Goal: Task Accomplishment & Management: Use online tool/utility

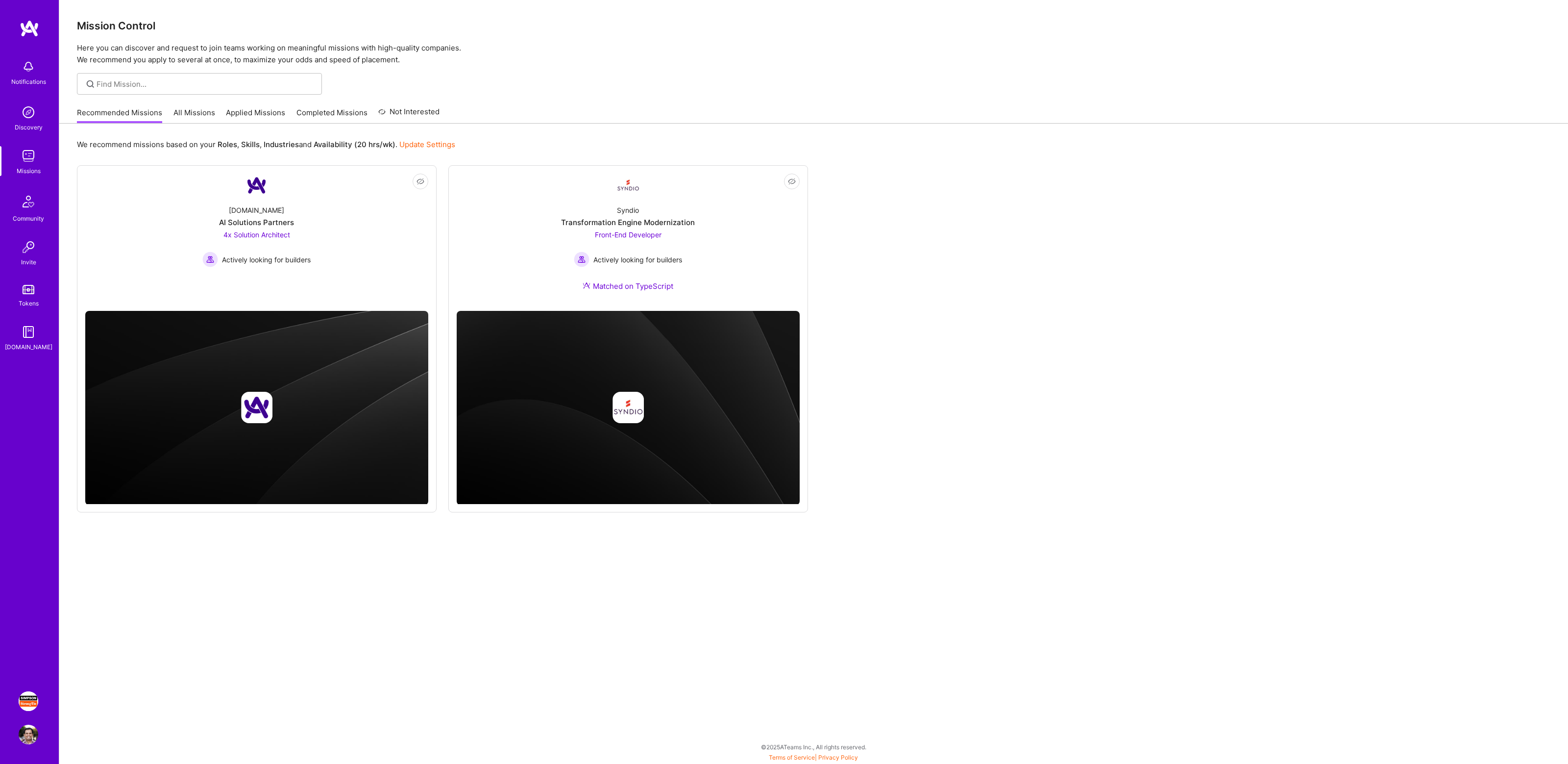
click at [25, 702] on img at bounding box center [28, 701] width 20 height 20
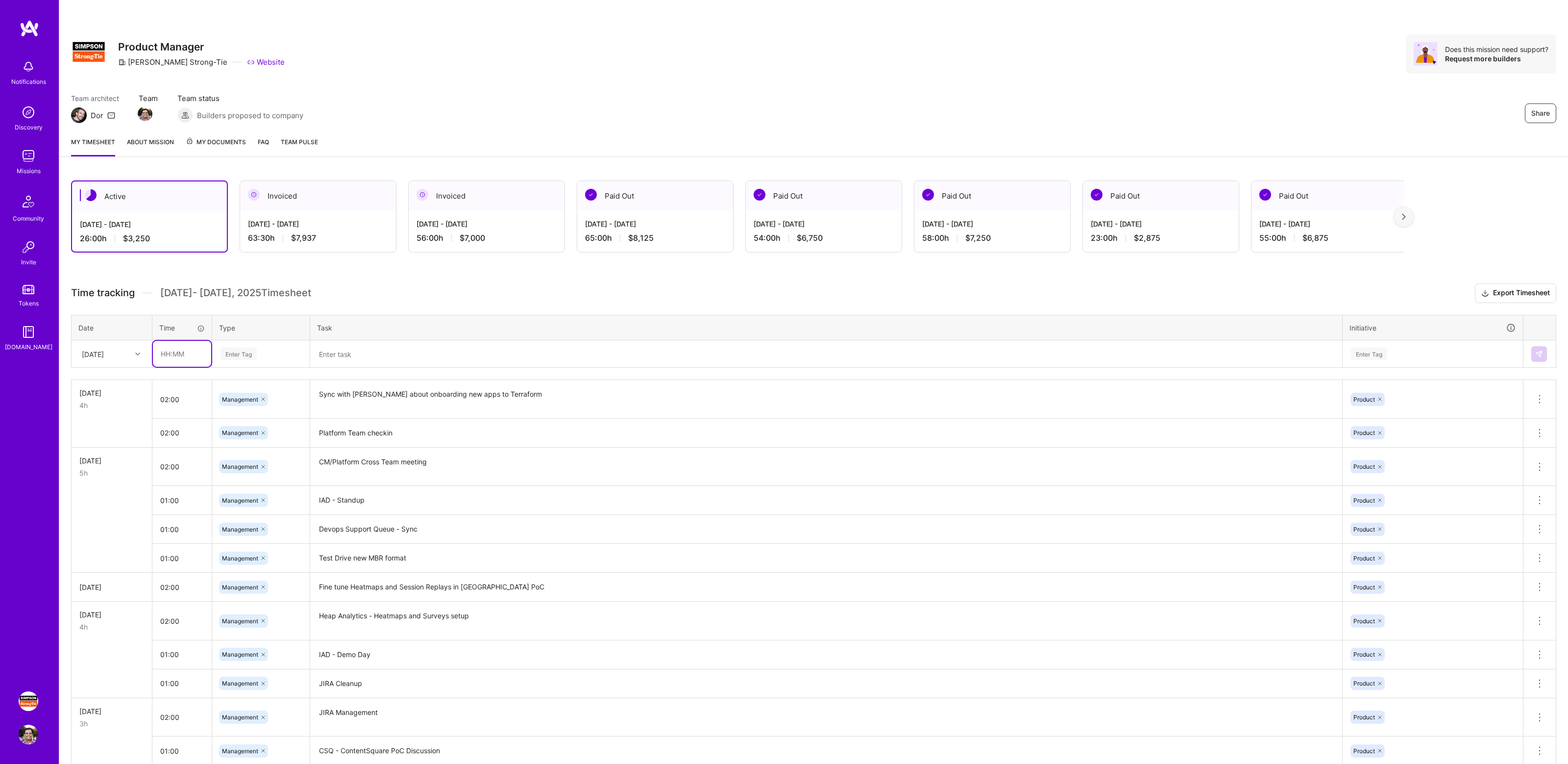
click at [185, 352] on input "text" at bounding box center [182, 353] width 59 height 26
type input "01:00"
type input "manage"
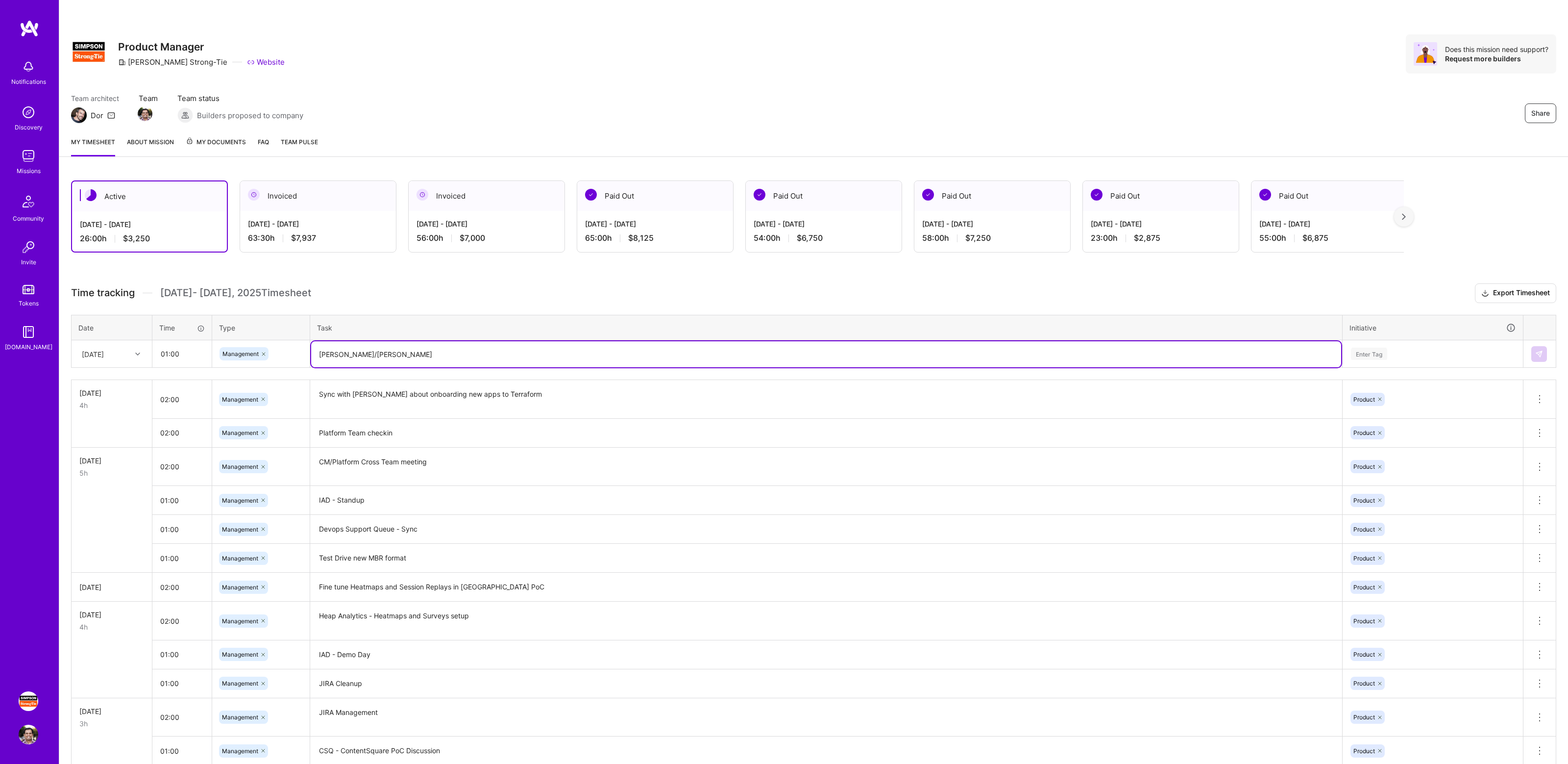
type textarea "[PERSON_NAME]/[PERSON_NAME]"
click at [1431, 356] on div "Enter Tag" at bounding box center [1433, 354] width 166 height 12
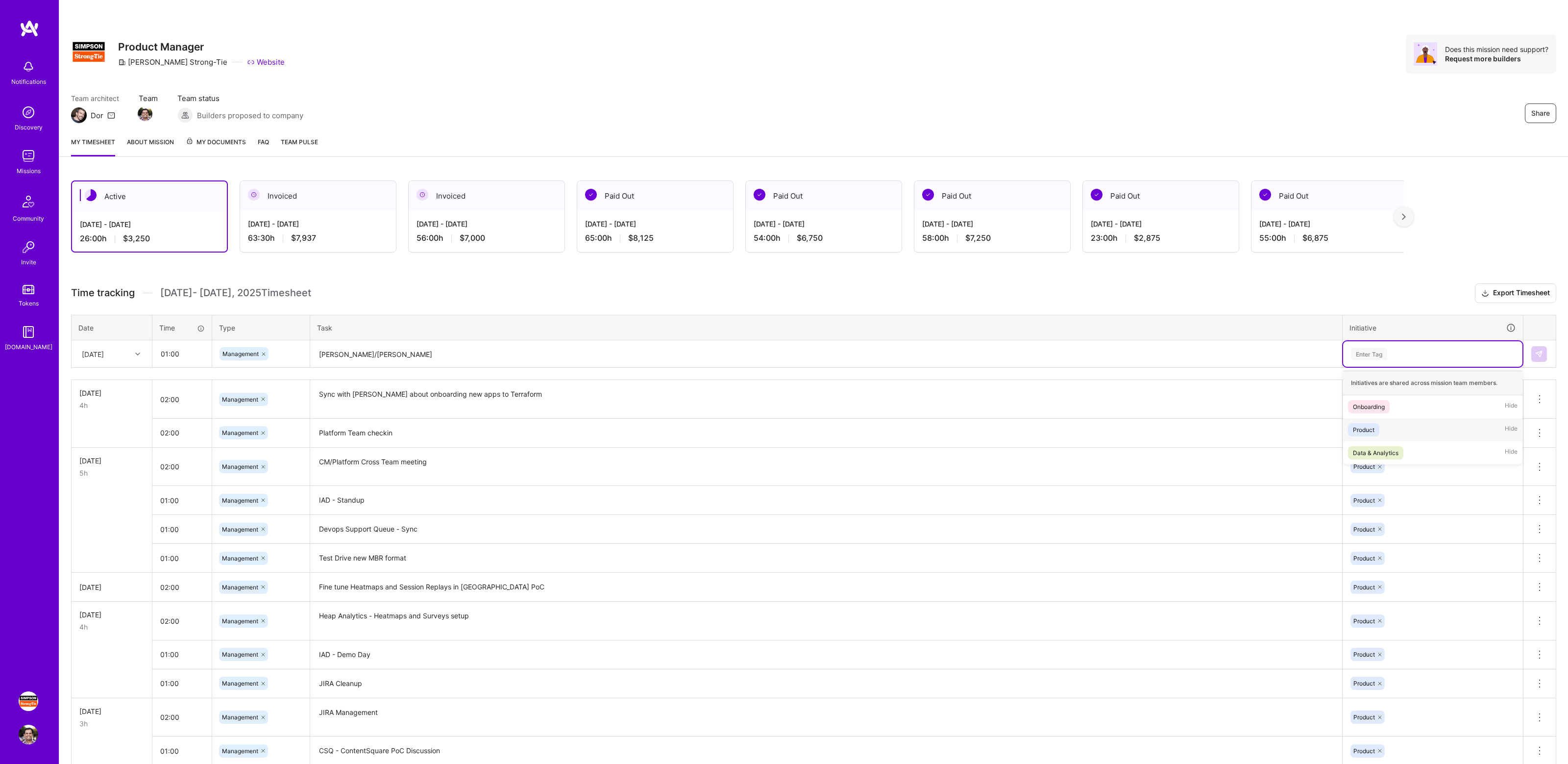
click at [1403, 434] on div "Product Hide" at bounding box center [1433, 429] width 180 height 23
click at [1539, 350] on img at bounding box center [1539, 354] width 8 height 8
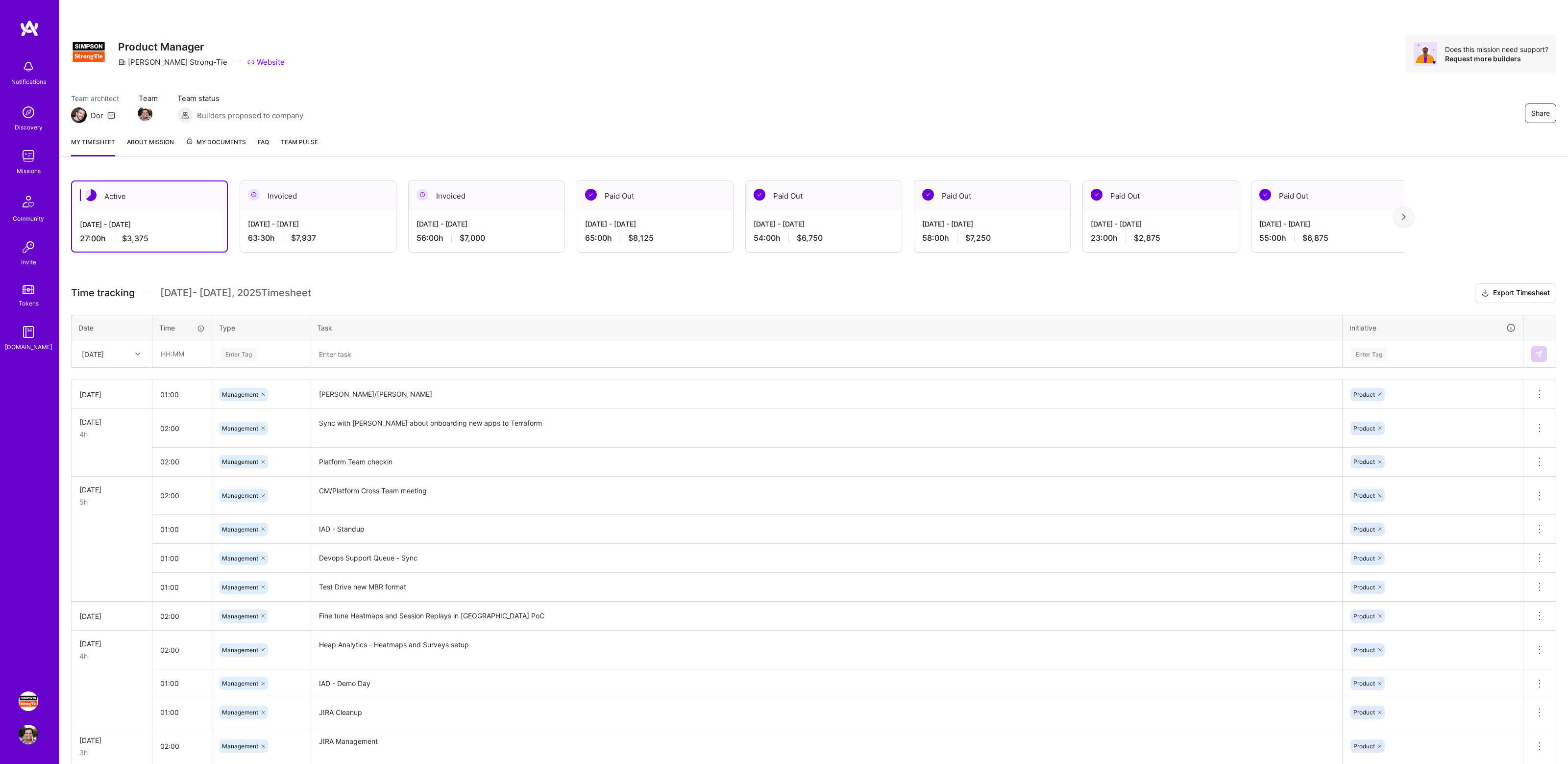
click at [1357, 109] on div "Share" at bounding box center [1445, 112] width 220 height 20
click at [1150, 101] on div "Team architect Dor Team Team status Builders proposed to company Share" at bounding box center [814, 108] width 1485 height 30
